Goal: Find specific page/section: Find specific page/section

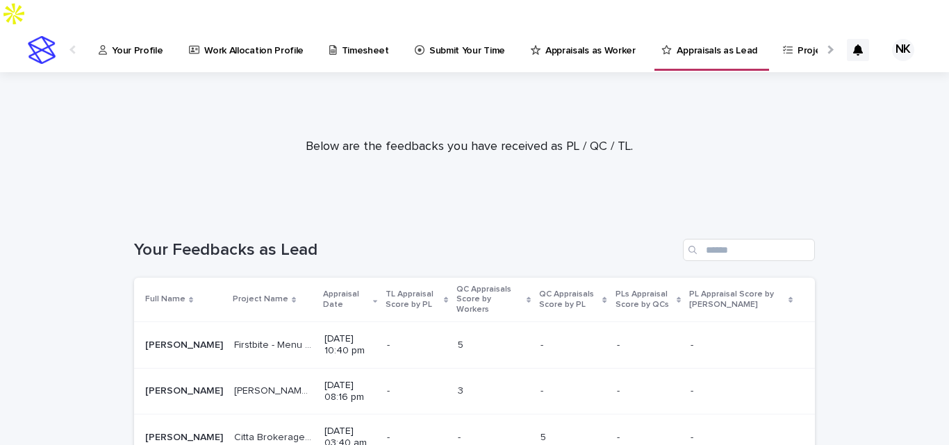
click at [615, 35] on link "Appraisals as Worker" at bounding box center [585, 49] width 113 height 43
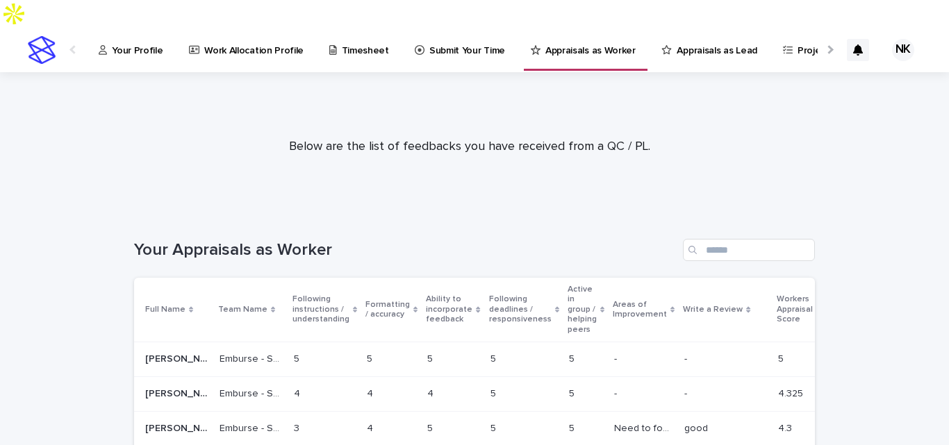
click at [673, 33] on link "Appraisals as Lead" at bounding box center [712, 49] width 104 height 43
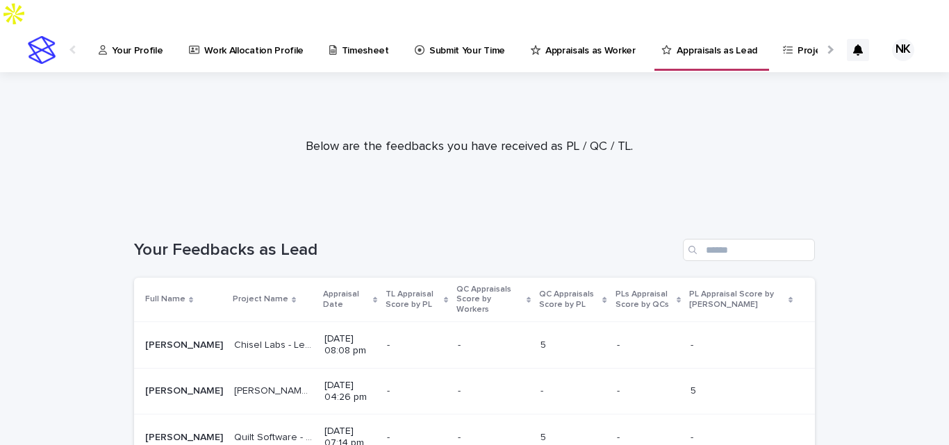
click at [323, 287] on p "Appraisal Date" at bounding box center [346, 300] width 47 height 26
